Goal: Task Accomplishment & Management: Manage account settings

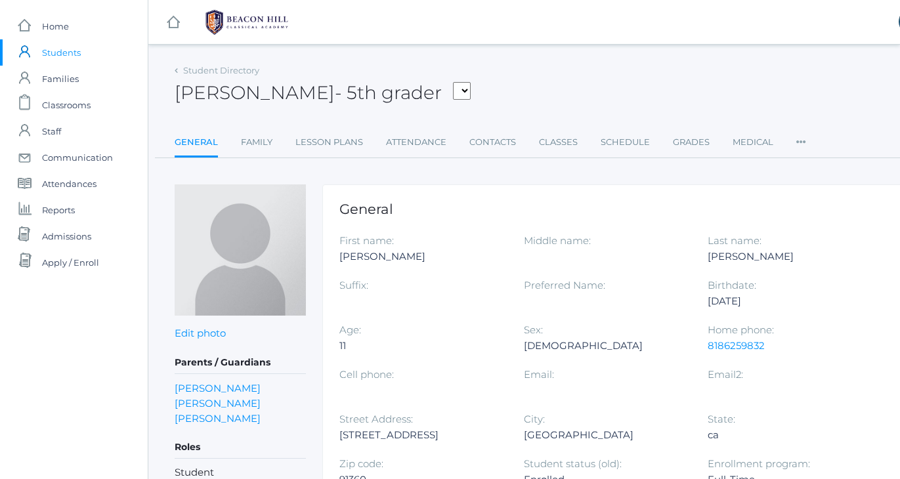
click at [500, 77] on div "[PERSON_NAME] - 5th grader [PERSON_NAME], [PERSON_NAME], [PERSON_NAME], [PERSON…" at bounding box center [543, 85] width 736 height 49
click at [517, 90] on div "[PERSON_NAME] - 5th grader [PERSON_NAME], [PERSON_NAME], [PERSON_NAME], [PERSON…" at bounding box center [543, 85] width 736 height 49
click at [512, 89] on div "[PERSON_NAME] - 5th grader [PERSON_NAME], [PERSON_NAME], [PERSON_NAME], [PERSON…" at bounding box center [543, 85] width 736 height 49
click at [519, 77] on div "[PERSON_NAME] - 5th grader [PERSON_NAME], [PERSON_NAME], [PERSON_NAME], [PERSON…" at bounding box center [543, 85] width 736 height 49
click at [527, 80] on div "[PERSON_NAME] - 5th grader [PERSON_NAME], [PERSON_NAME], [PERSON_NAME], [PERSON…" at bounding box center [543, 85] width 736 height 49
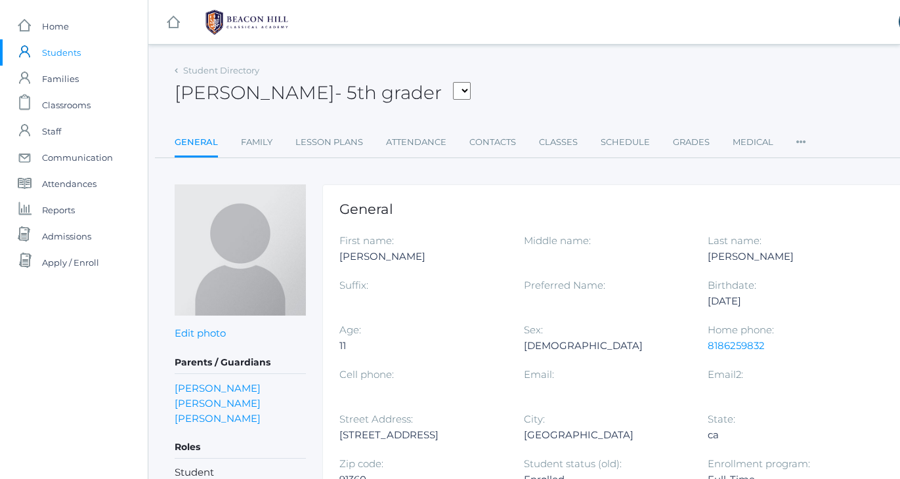
click at [527, 76] on div "[PERSON_NAME] - 5th grader [PERSON_NAME], [PERSON_NAME], [PERSON_NAME], [PERSON…" at bounding box center [543, 85] width 736 height 49
click at [202, 422] on link "[PERSON_NAME]" at bounding box center [218, 418] width 86 height 15
click at [219, 420] on link "[PERSON_NAME]" at bounding box center [218, 418] width 86 height 15
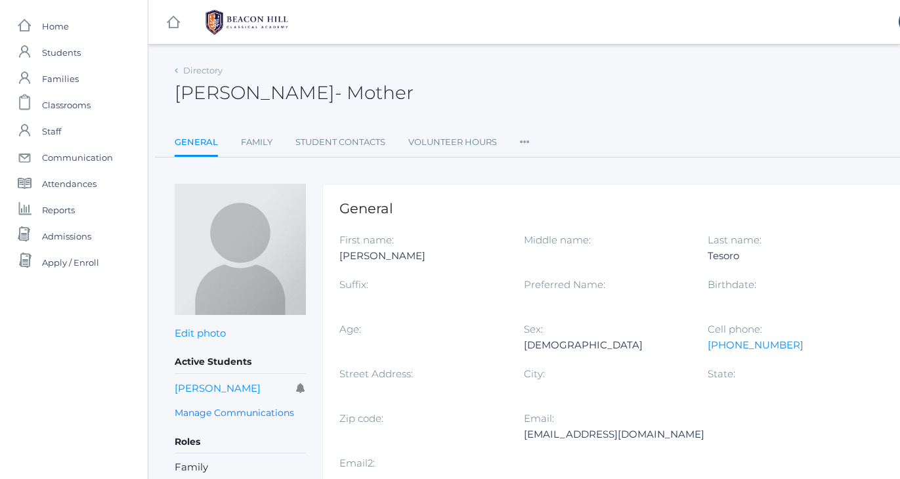
click at [526, 141] on icon at bounding box center [525, 138] width 10 height 18
click at [569, 216] on link "Permissions" at bounding box center [572, 221] width 79 height 26
